Goal: Transaction & Acquisition: Purchase product/service

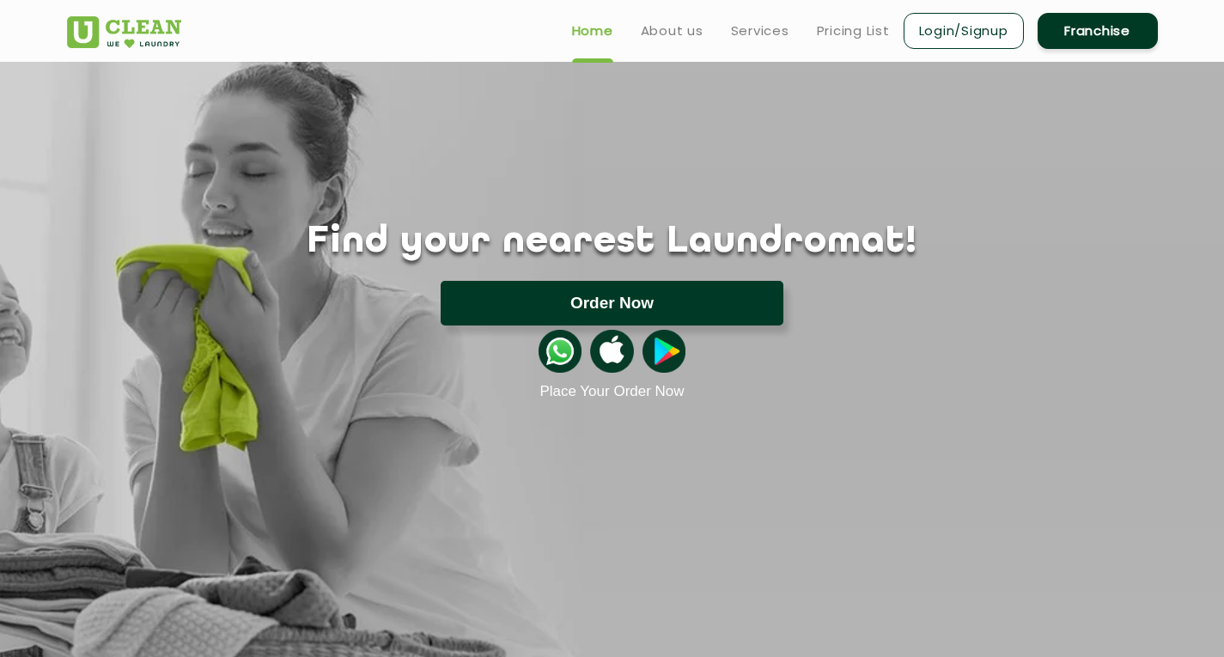
click at [606, 307] on button "Order Now" at bounding box center [612, 303] width 343 height 45
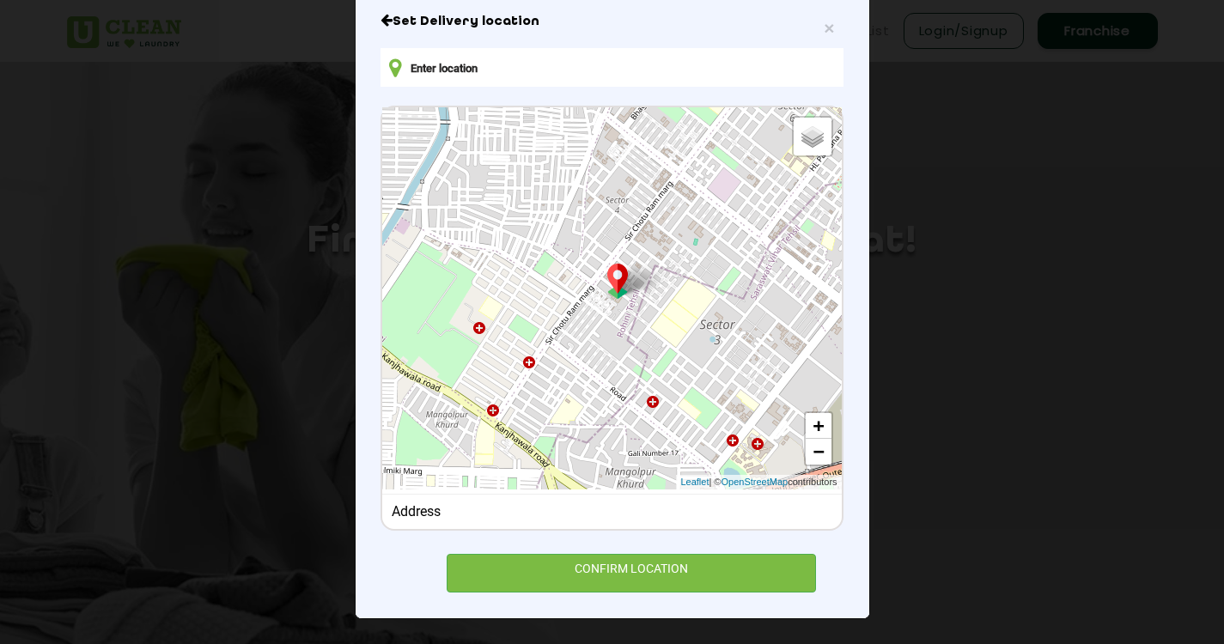
scroll to position [144, 0]
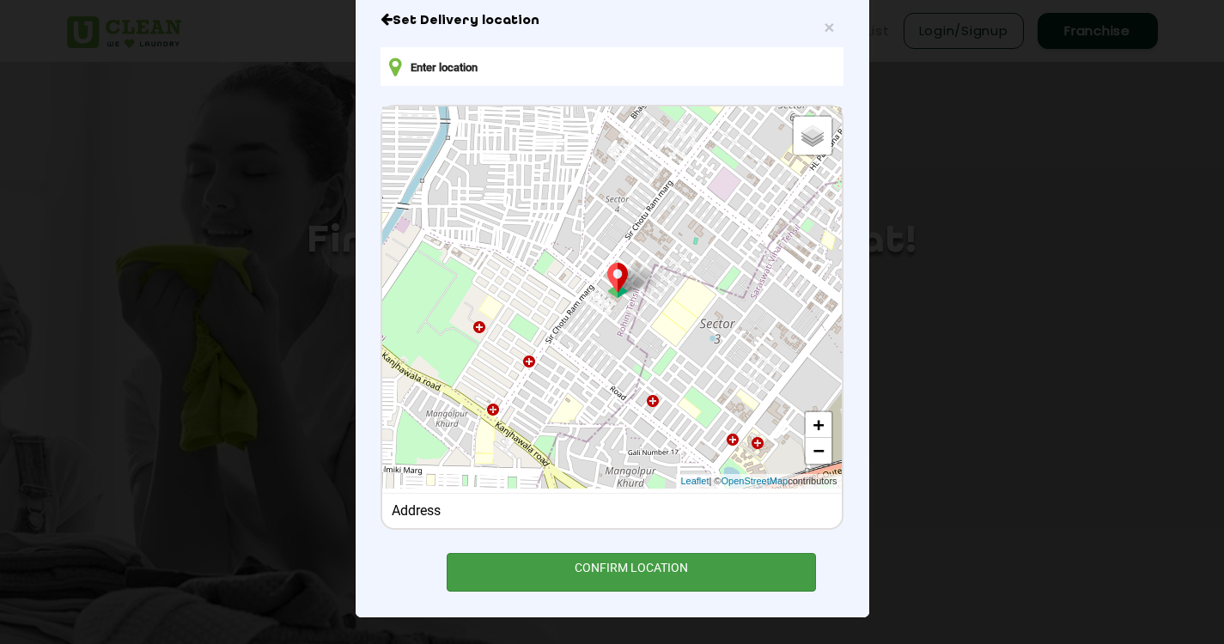
click at [674, 570] on div "CONFIRM LOCATION" at bounding box center [632, 572] width 370 height 39
click at [623, 571] on div "CONFIRM LOCATION" at bounding box center [632, 572] width 370 height 39
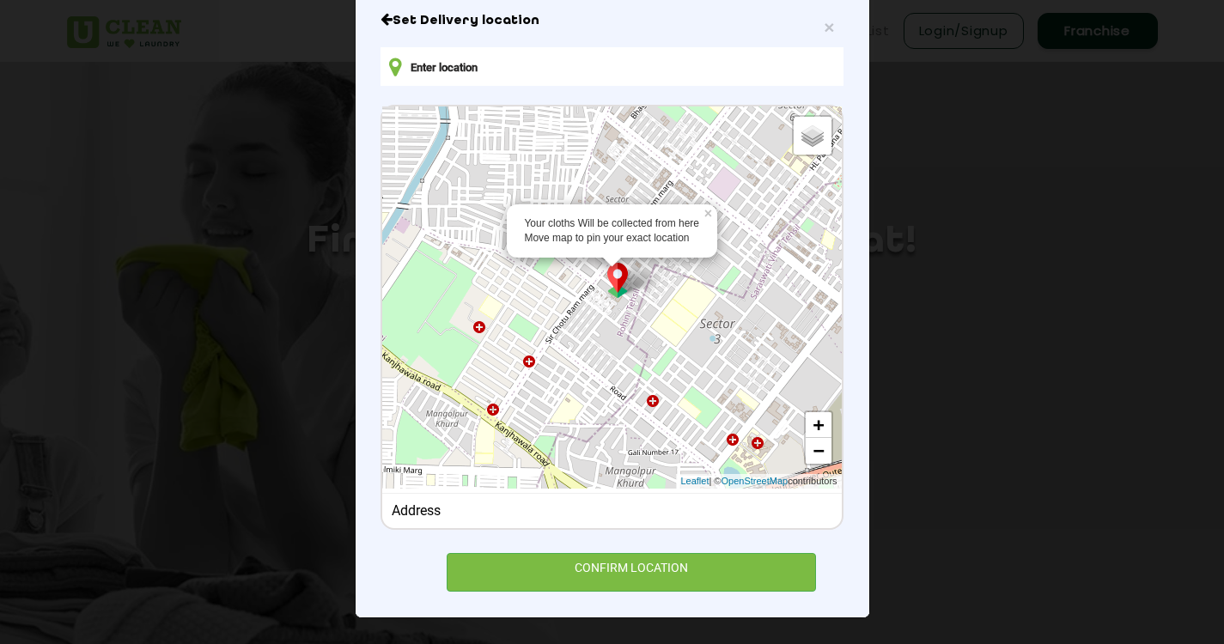
click at [612, 285] on img at bounding box center [617, 280] width 33 height 35
click at [451, 508] on div "Address" at bounding box center [612, 511] width 441 height 16
click at [400, 513] on div "Address" at bounding box center [612, 511] width 441 height 16
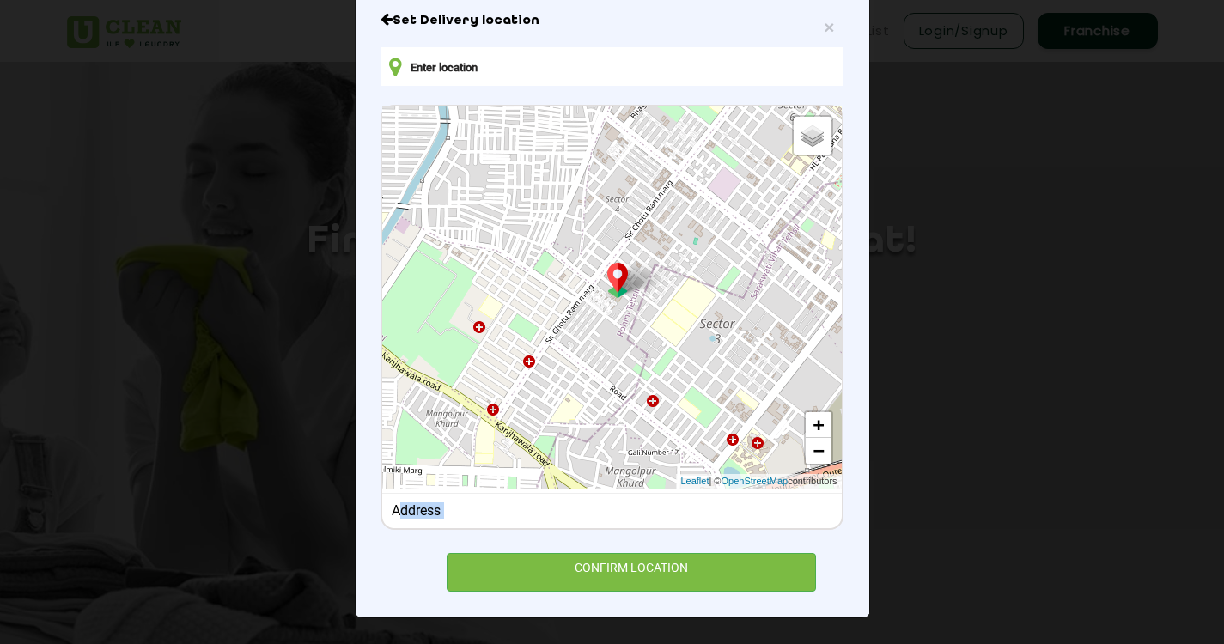
click at [400, 513] on div "Address" at bounding box center [612, 511] width 441 height 16
click at [484, 72] on input "text" at bounding box center [612, 66] width 462 height 39
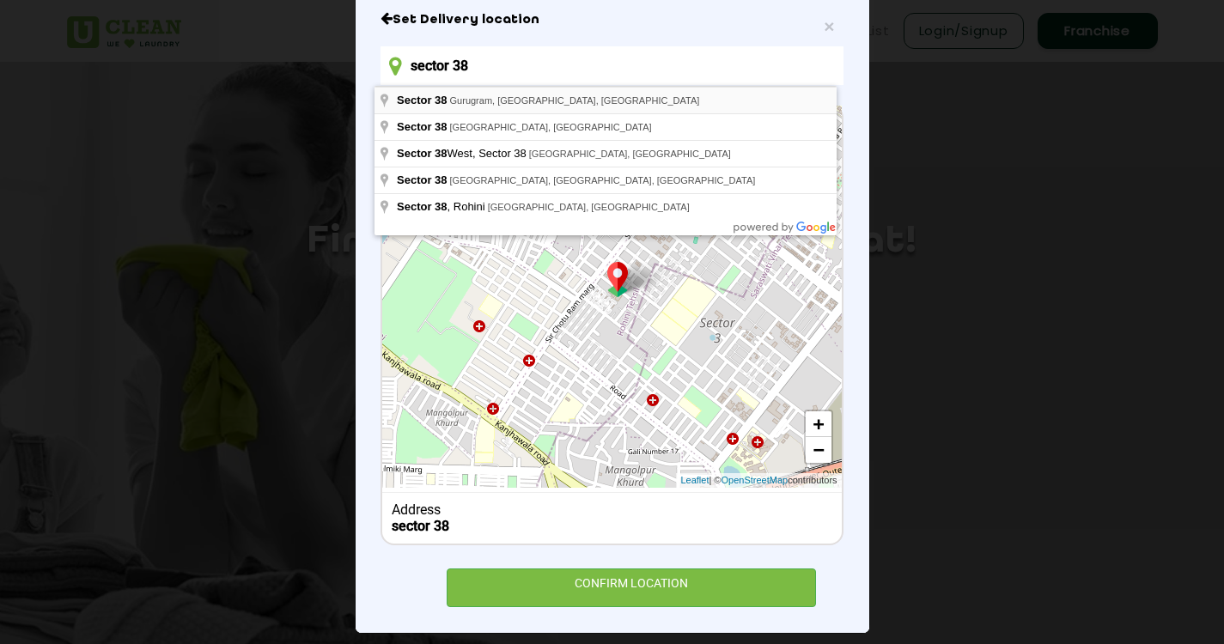
type input "[GEOGRAPHIC_DATA], [GEOGRAPHIC_DATA], [GEOGRAPHIC_DATA]"
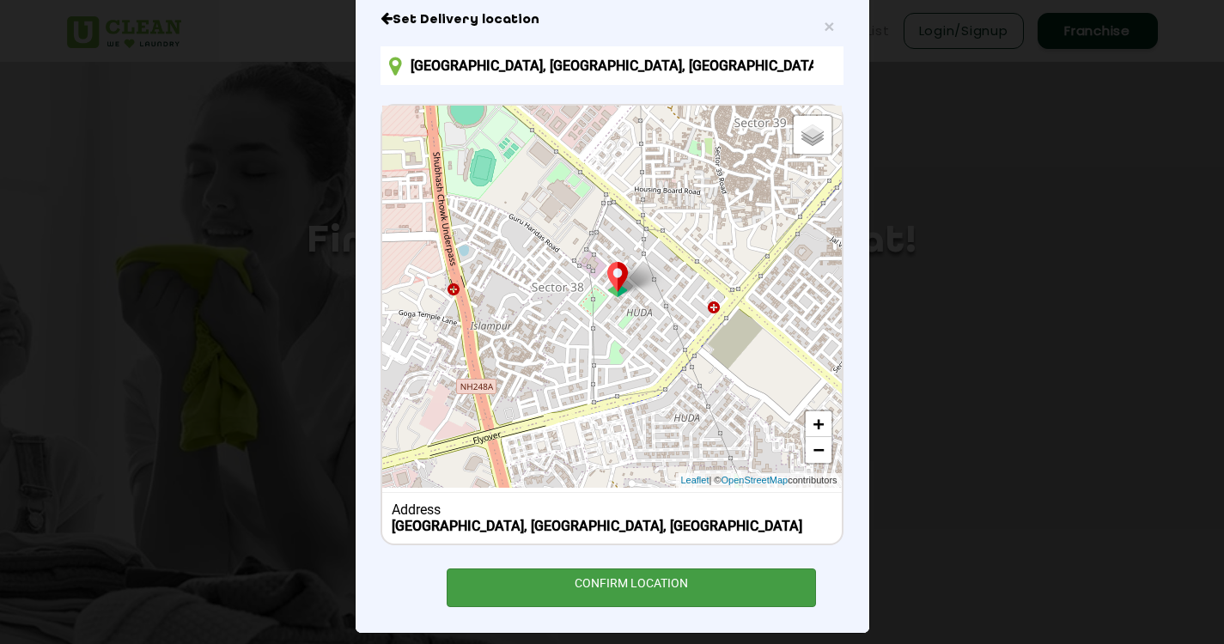
click at [613, 580] on div "CONFIRM LOCATION" at bounding box center [632, 588] width 370 height 39
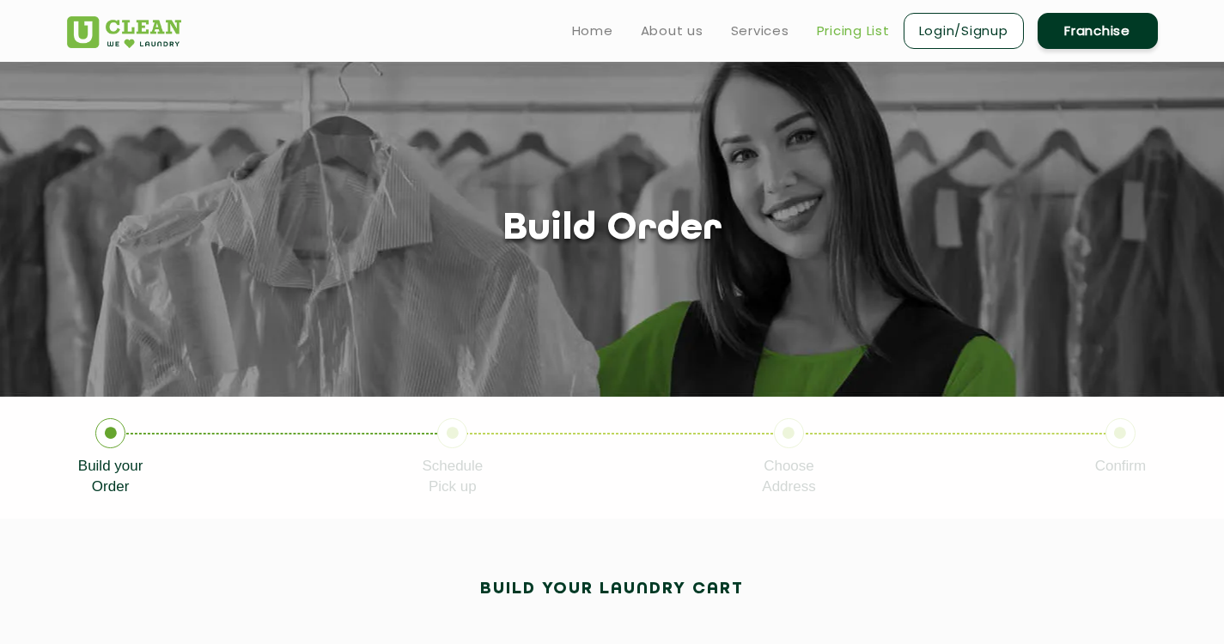
click at [833, 29] on link "Pricing List" at bounding box center [853, 31] width 73 height 21
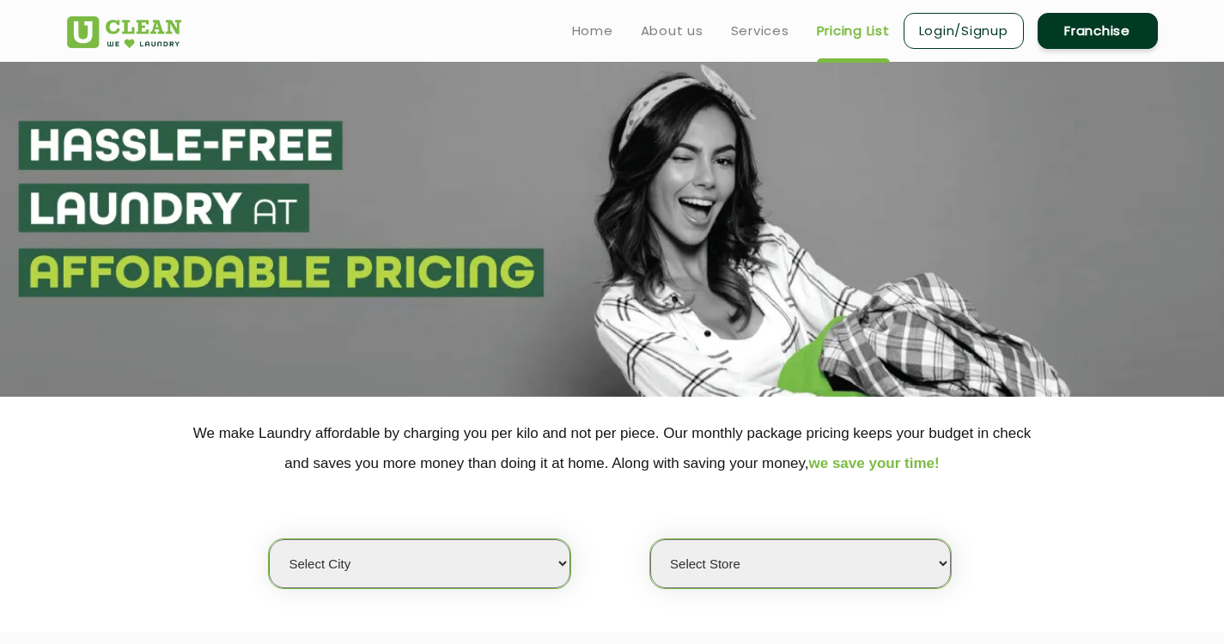
click at [559, 565] on select "Select city [GEOGRAPHIC_DATA] [GEOGRAPHIC_DATA] [GEOGRAPHIC_DATA] [GEOGRAPHIC_D…" at bounding box center [419, 564] width 301 height 49
select select "2"
click at [269, 540] on select "Select city [GEOGRAPHIC_DATA] [GEOGRAPHIC_DATA] [GEOGRAPHIC_DATA] [GEOGRAPHIC_D…" at bounding box center [419, 564] width 301 height 49
click at [747, 561] on select "Select Store [GEOGRAPHIC_DATA] Sector 66 [GEOGRAPHIC_DATA] Phase [GEOGRAPHIC_DA…" at bounding box center [800, 564] width 301 height 49
select select "359"
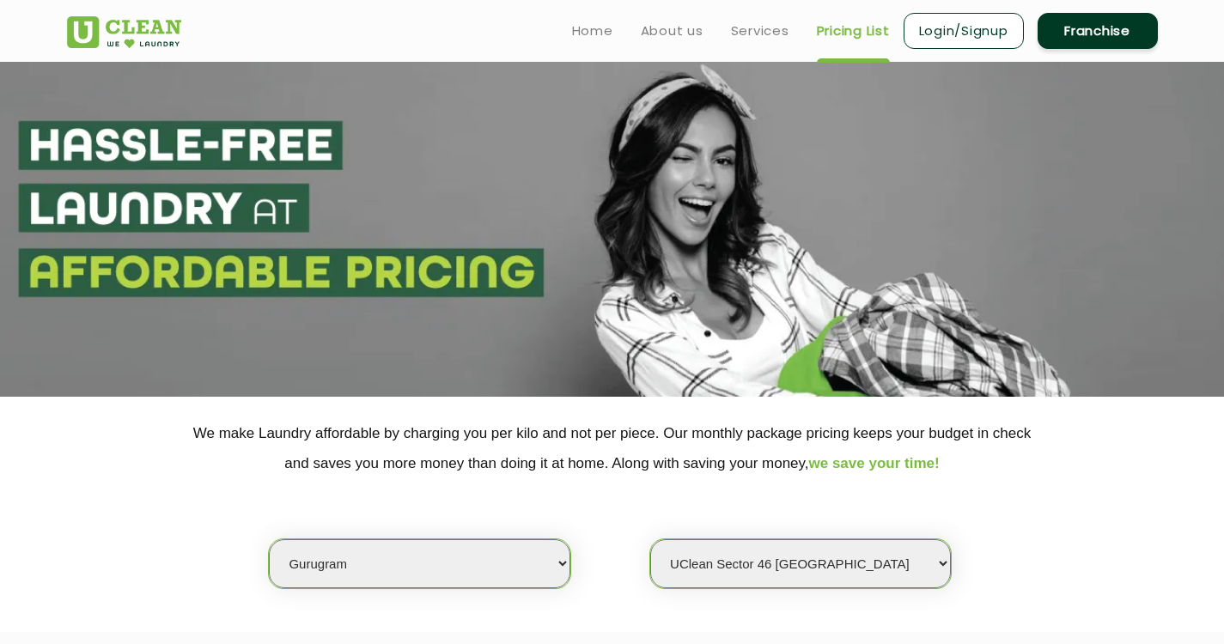
click at [650, 540] on select "Select Store [GEOGRAPHIC_DATA] Sector 66 [GEOGRAPHIC_DATA] Phase [GEOGRAPHIC_DA…" at bounding box center [800, 564] width 301 height 49
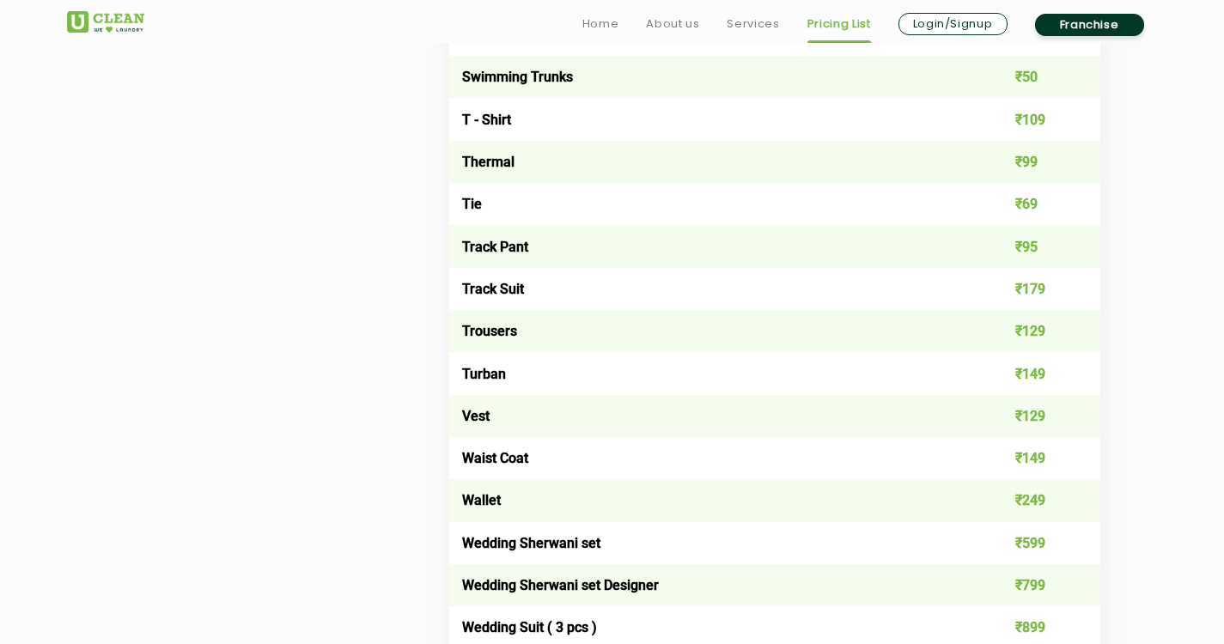
scroll to position [3043, 0]
